Goal: Obtain resource: Download file/media

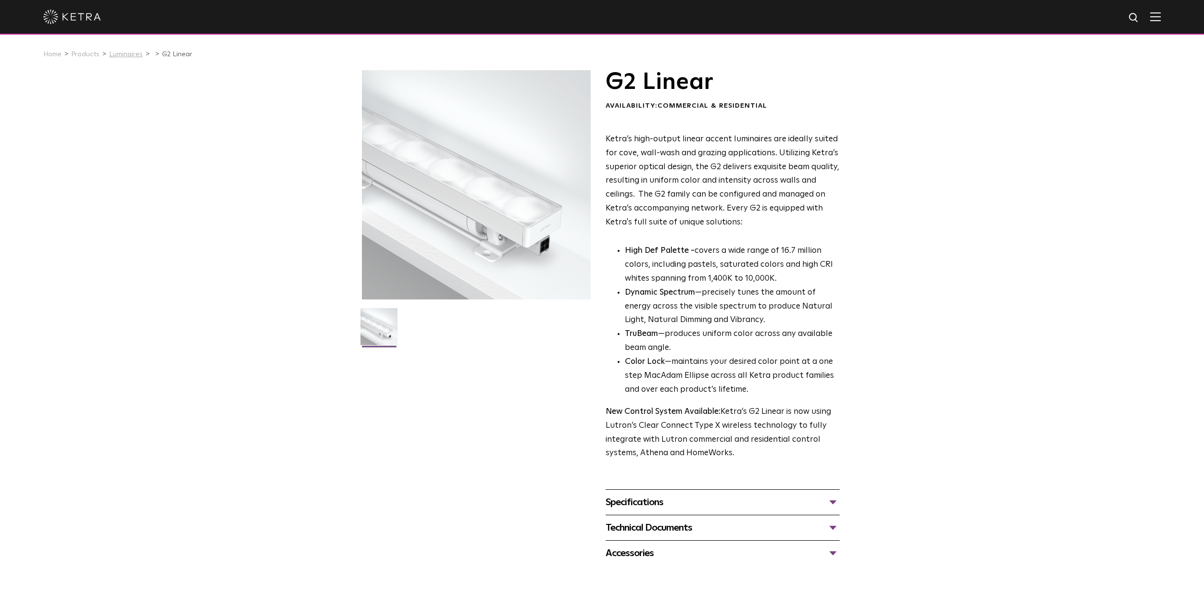
click at [124, 56] on link "Luminaires" at bounding box center [126, 54] width 34 height 7
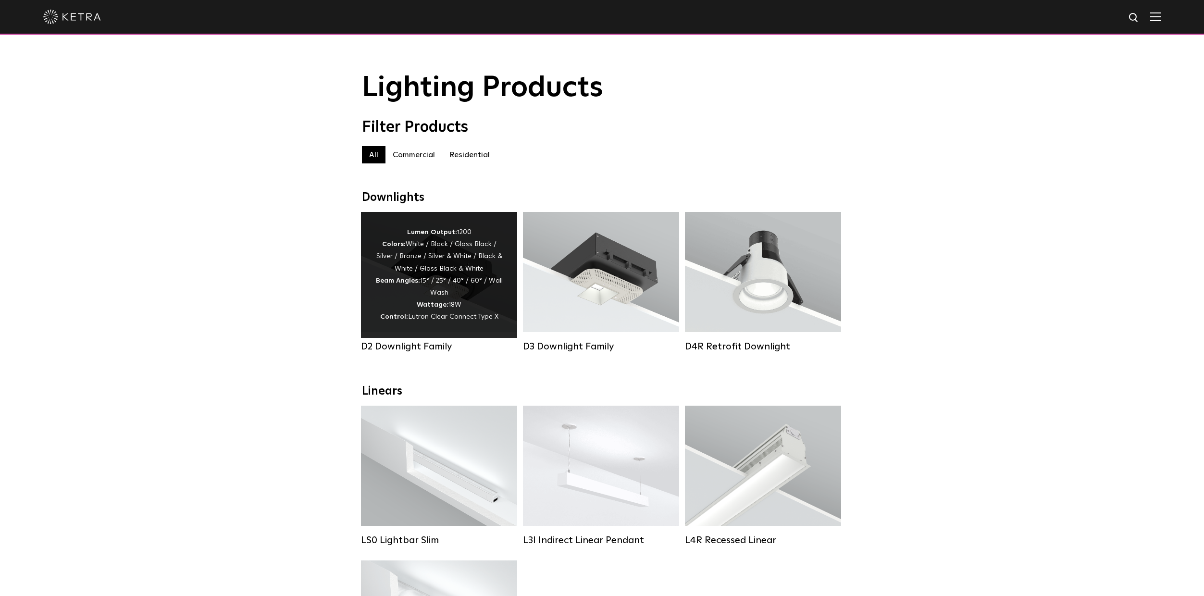
click at [438, 292] on div "Lumen Output: 1200 Colors: White / Black / Gloss Black / Silver / Bronze / Silv…" at bounding box center [438, 274] width 127 height 97
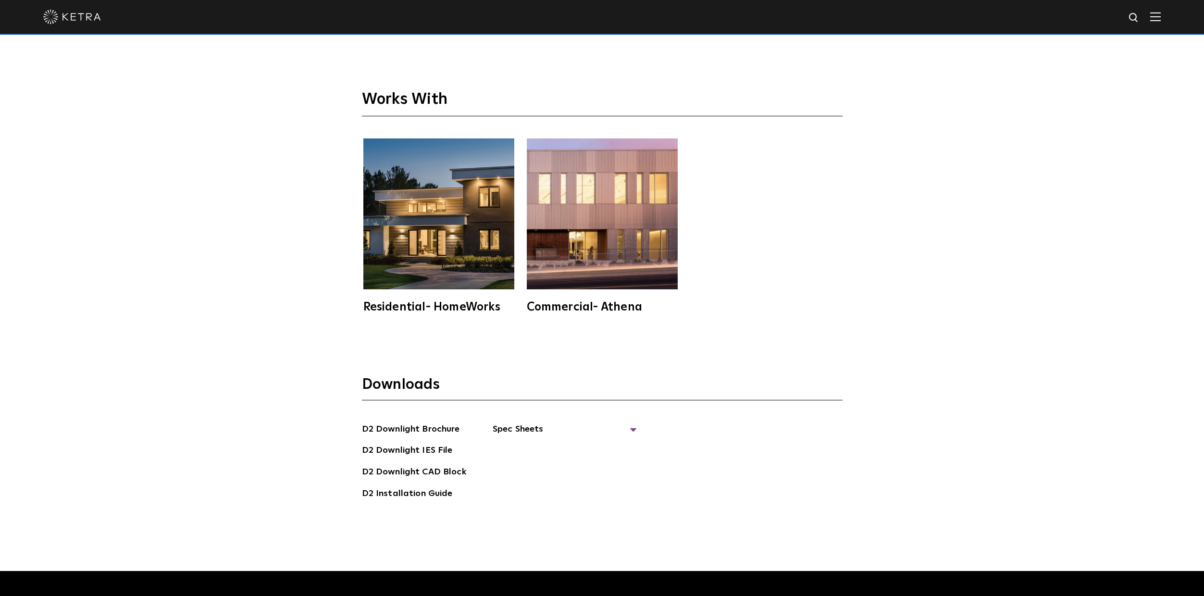
scroll to position [3028, 0]
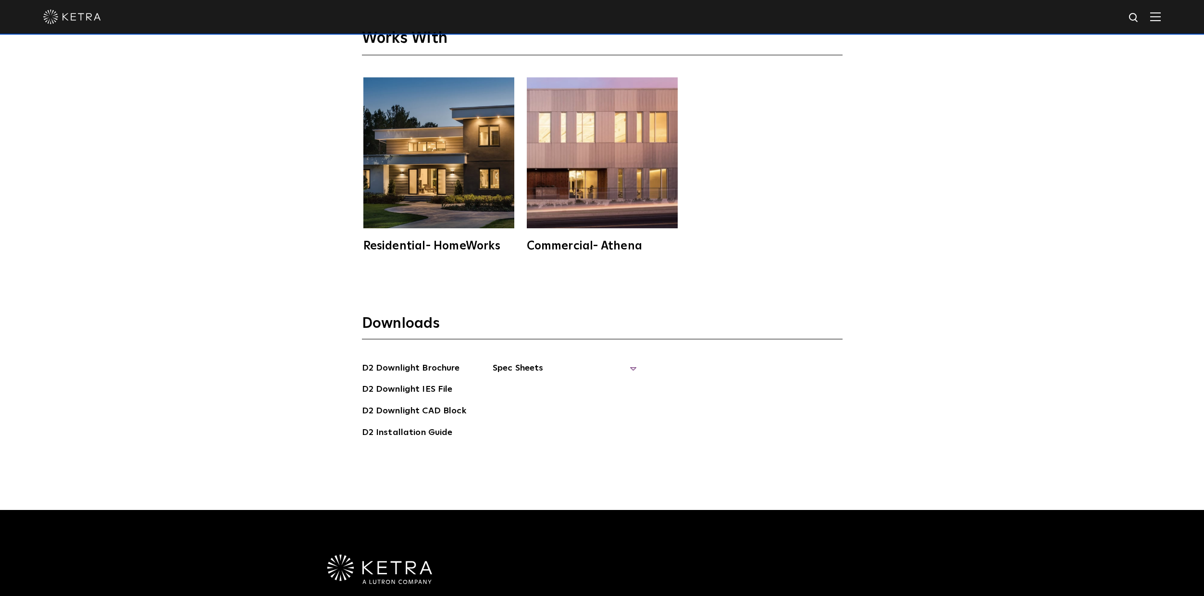
click at [530, 368] on span "Spec Sheets" at bounding box center [565, 371] width 144 height 21
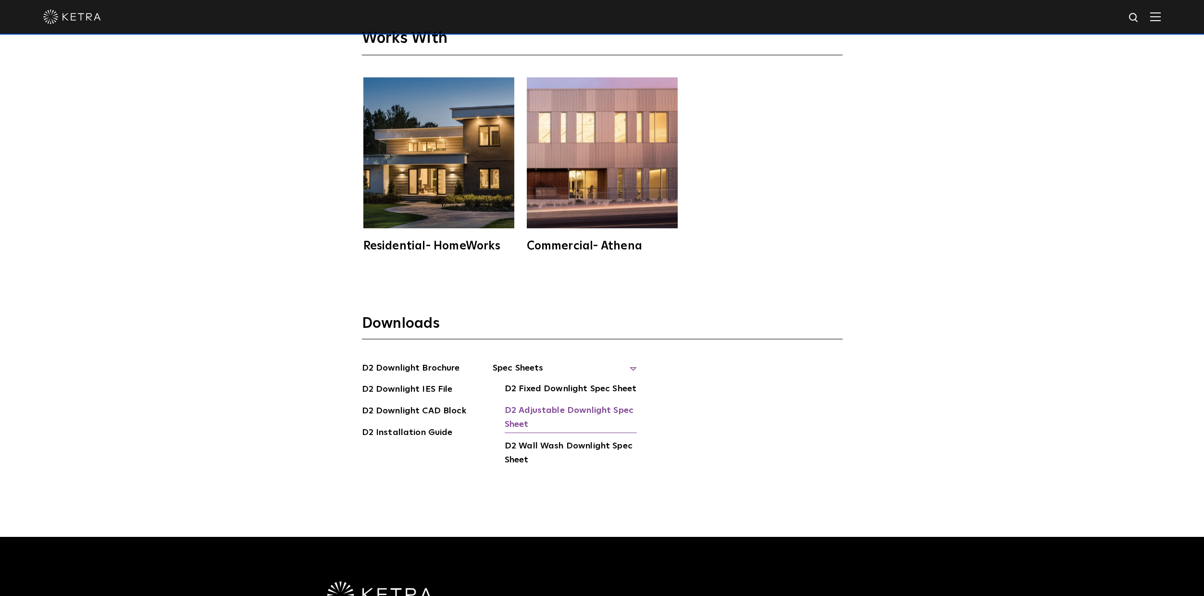
click at [582, 418] on link "D2 Adjustable Downlight Spec Sheet" at bounding box center [571, 418] width 132 height 29
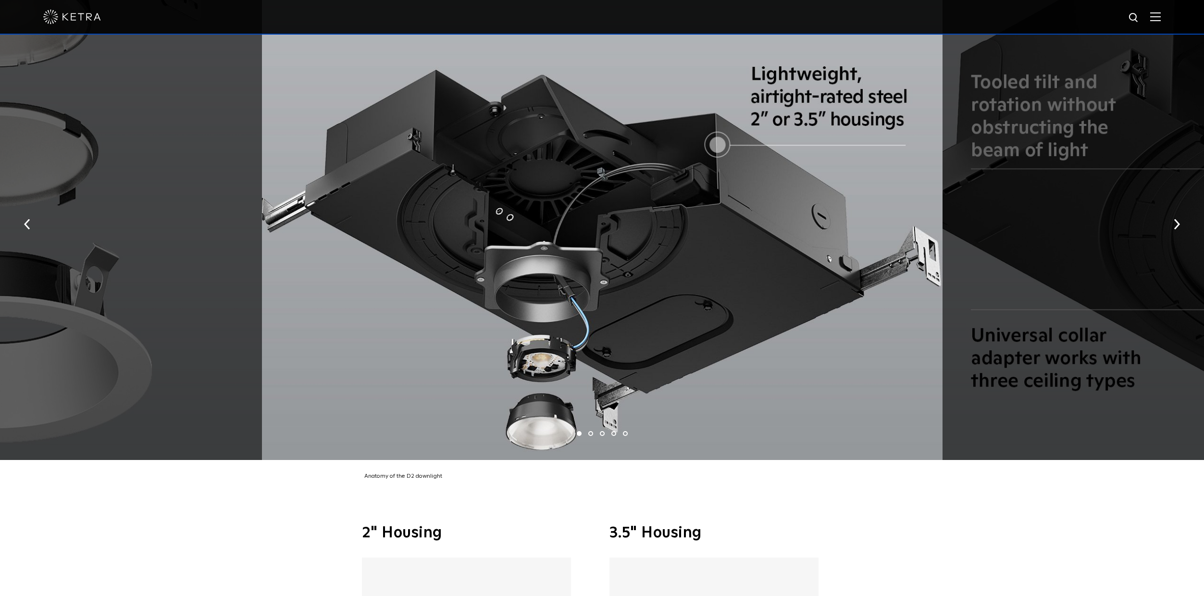
scroll to position [2163, 0]
